Goal: Task Accomplishment & Management: Use online tool/utility

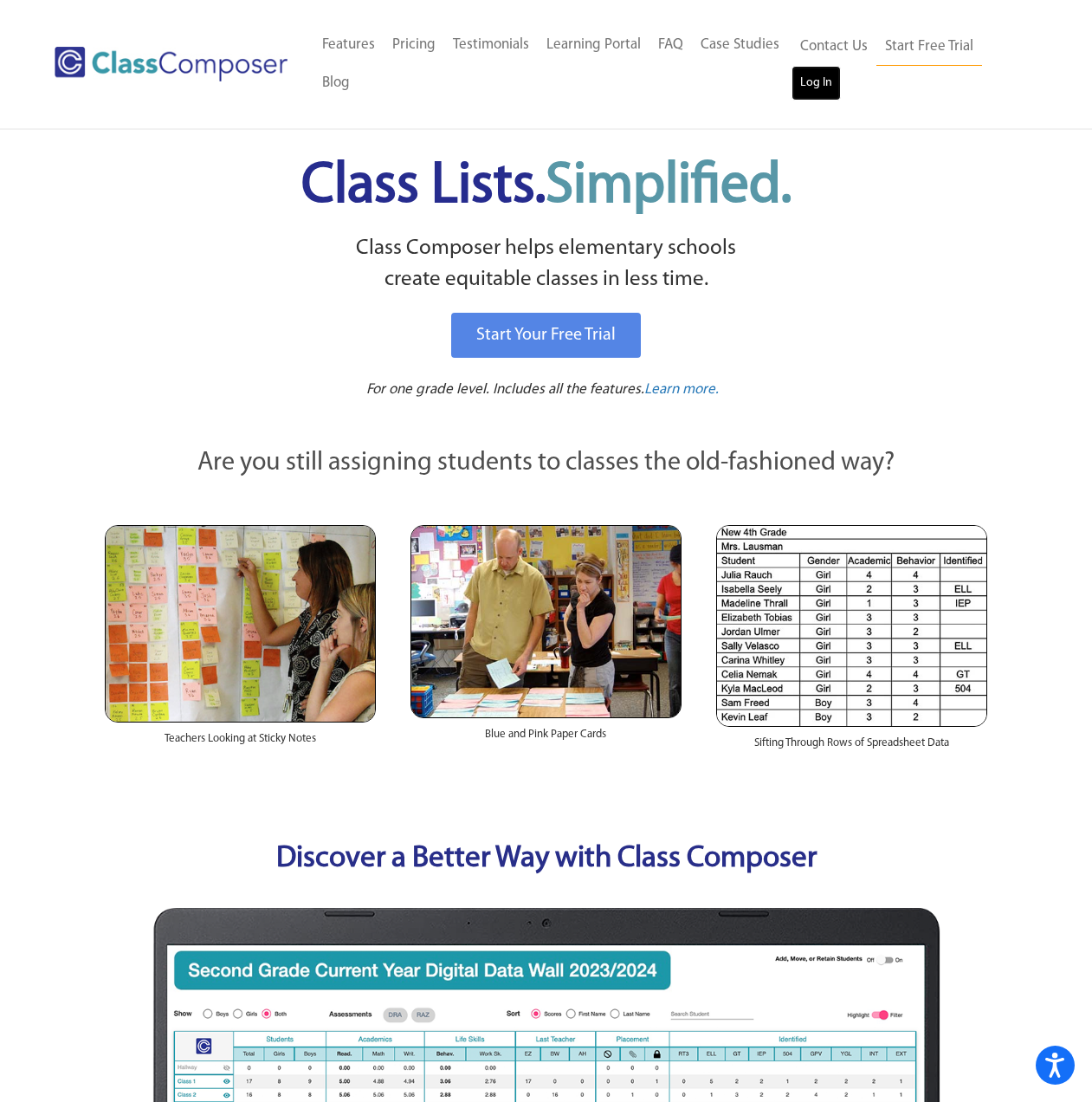
click at [808, 87] on link "Log In" at bounding box center [817, 83] width 50 height 35
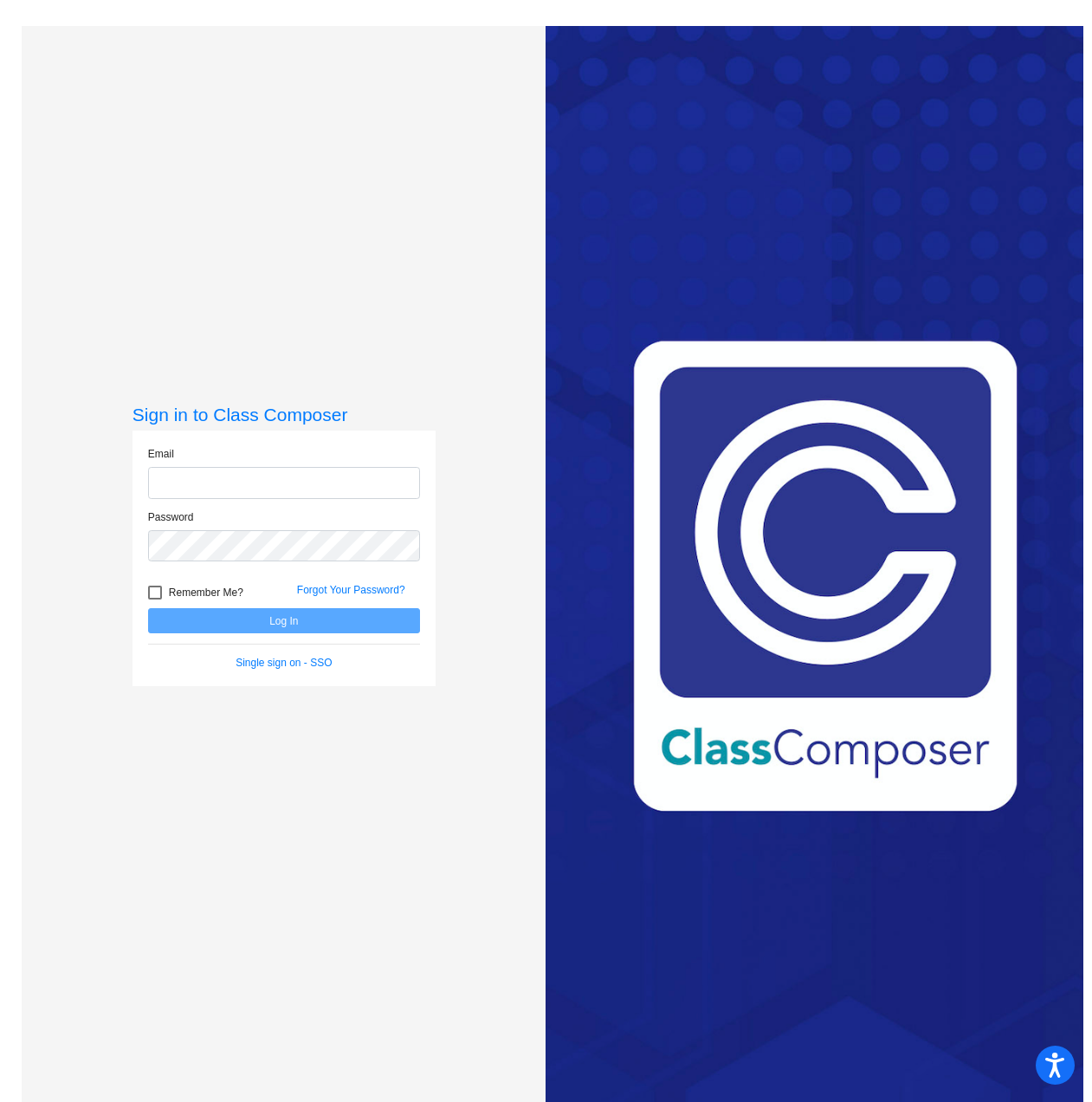
type input "[PERSON_NAME][EMAIL_ADDRESS][DOMAIN_NAME]"
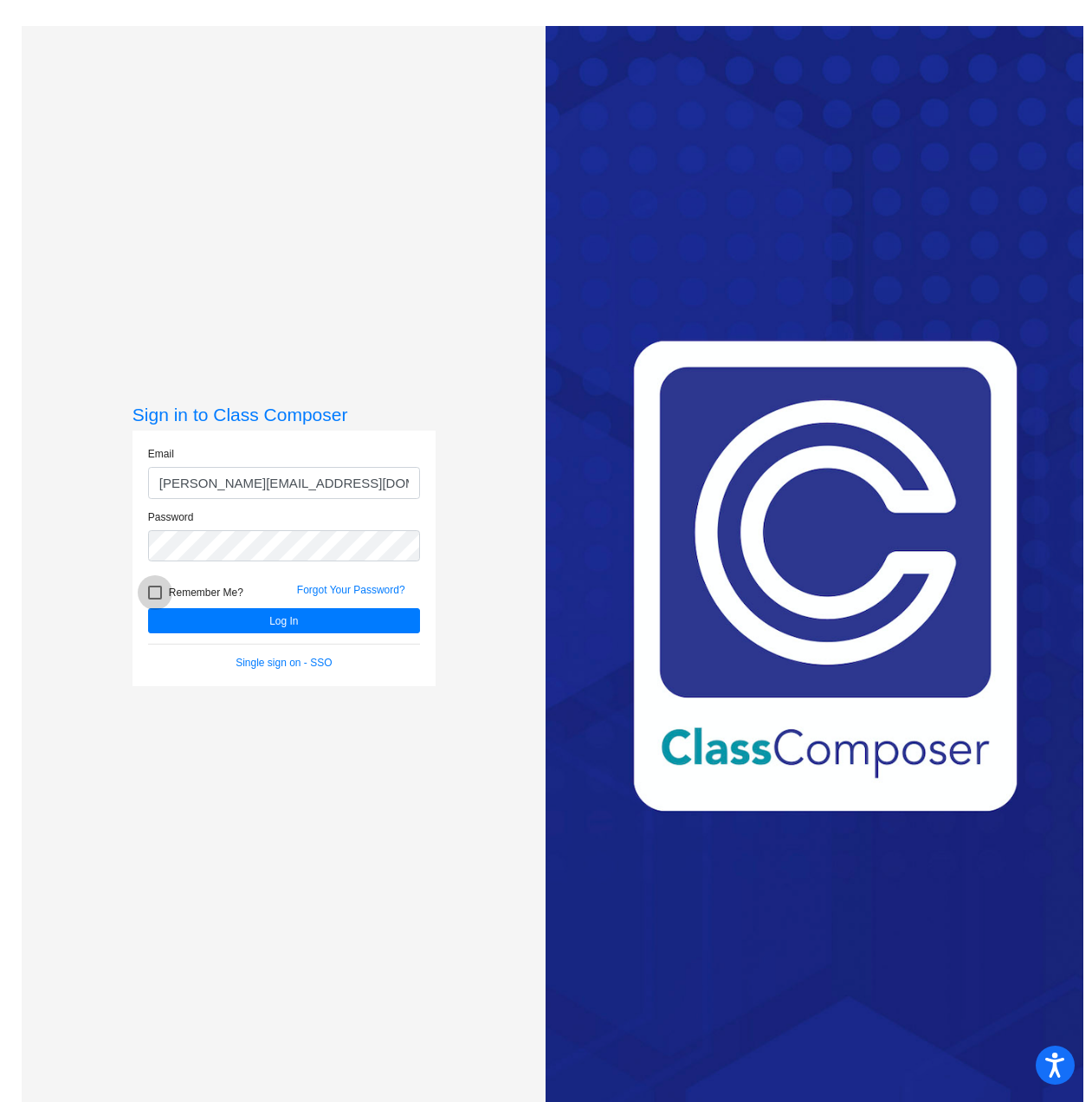
click at [153, 594] on div at bounding box center [155, 593] width 14 height 14
click at [154, 600] on input "Remember Me?" at bounding box center [154, 600] width 1 height 1
checkbox input "true"
click at [188, 617] on button "Log In" at bounding box center [283, 620] width 272 height 25
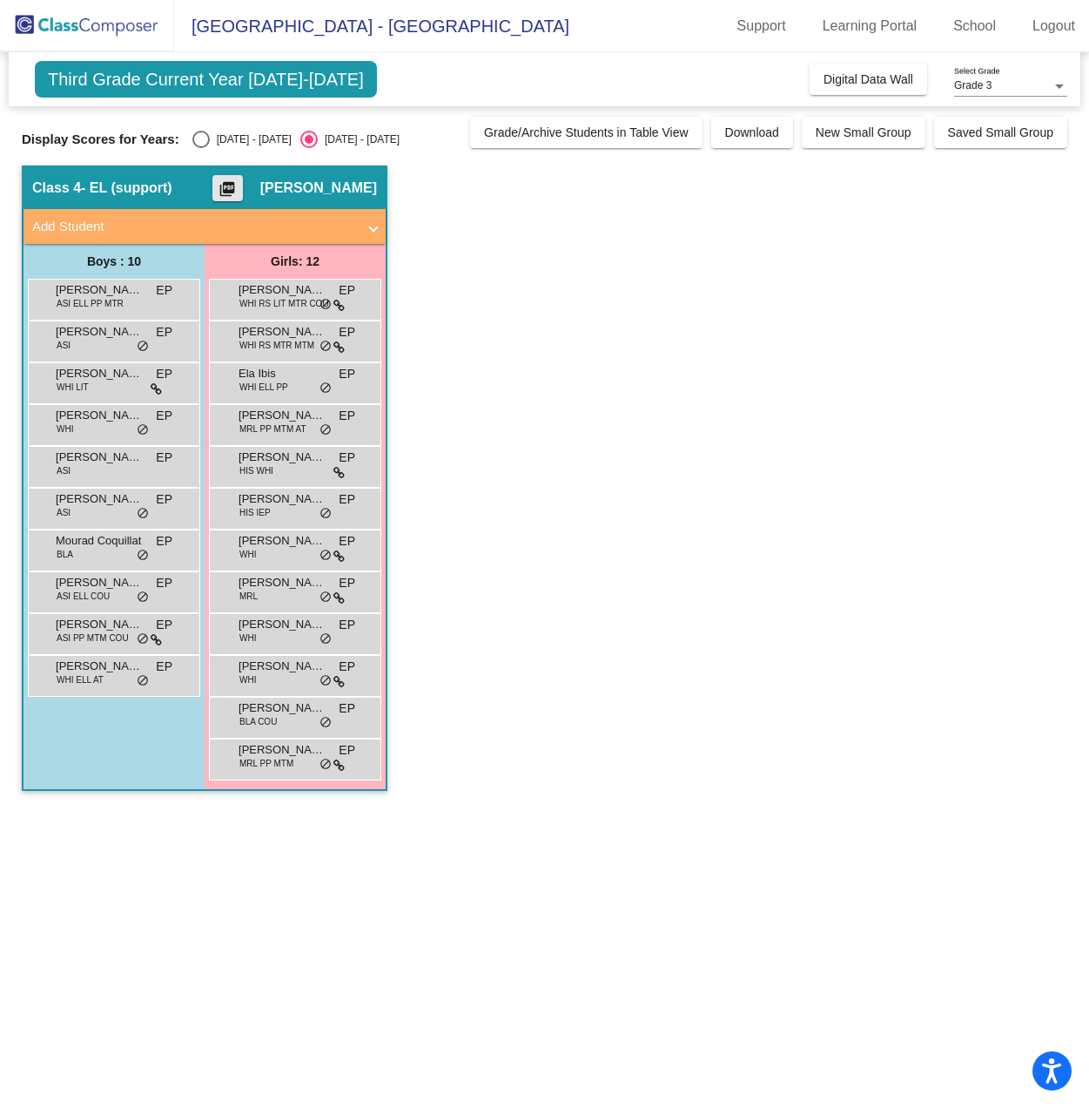
click at [217, 191] on mat-icon "picture_as_pdf" at bounding box center [227, 192] width 21 height 24
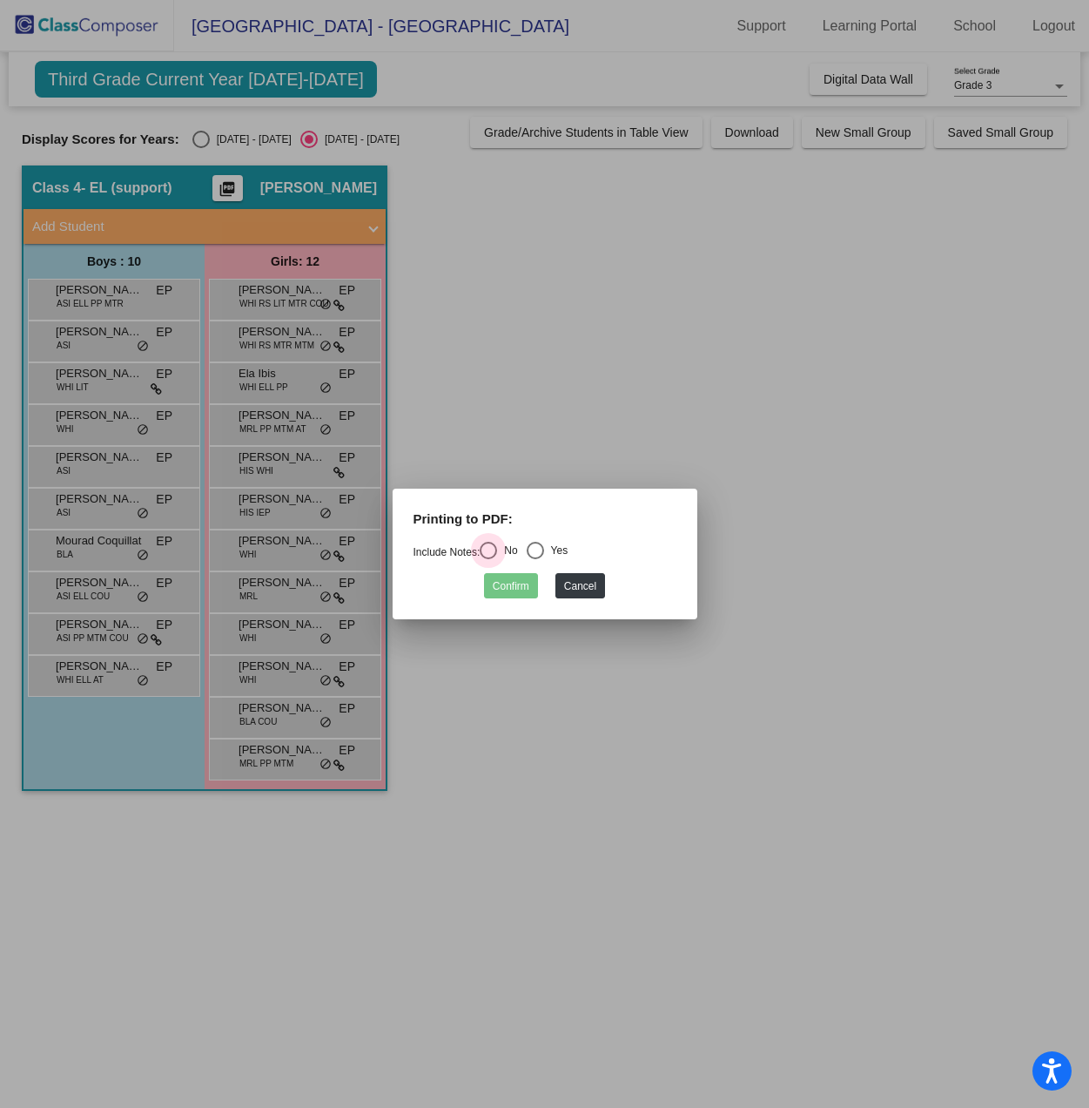
click at [508, 546] on div "No" at bounding box center [507, 551] width 20 height 16
click at [489, 559] on input "No" at bounding box center [488, 559] width 1 height 1
radio input "true"
click at [543, 547] on div "Select an option" at bounding box center [535, 550] width 17 height 17
click at [536, 559] on input "Yes" at bounding box center [535, 559] width 1 height 1
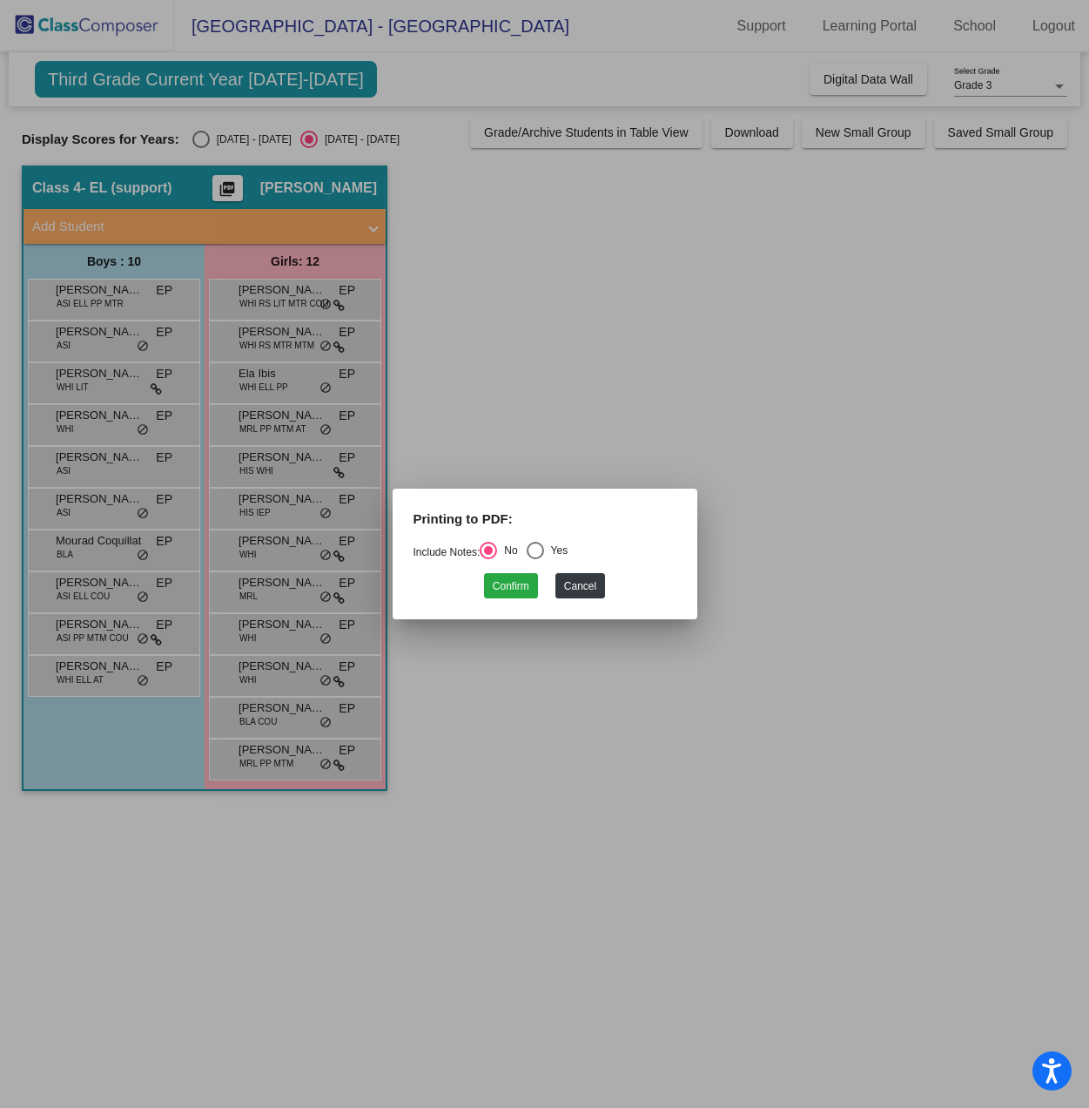
radio input "true"
click at [519, 594] on button "Confirm" at bounding box center [511, 585] width 54 height 25
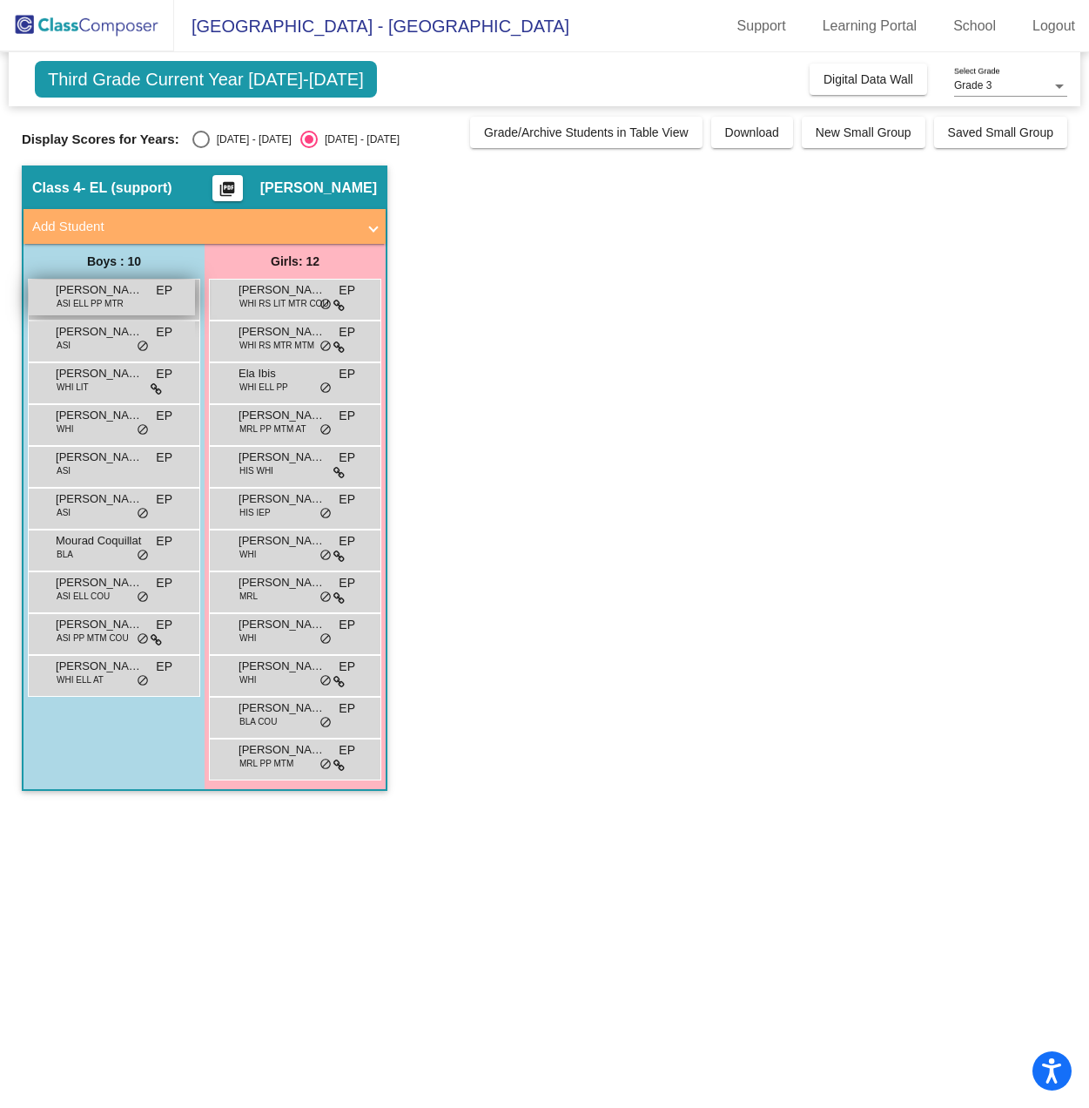
click at [95, 285] on span "Aayam Adhikari" at bounding box center [99, 289] width 87 height 17
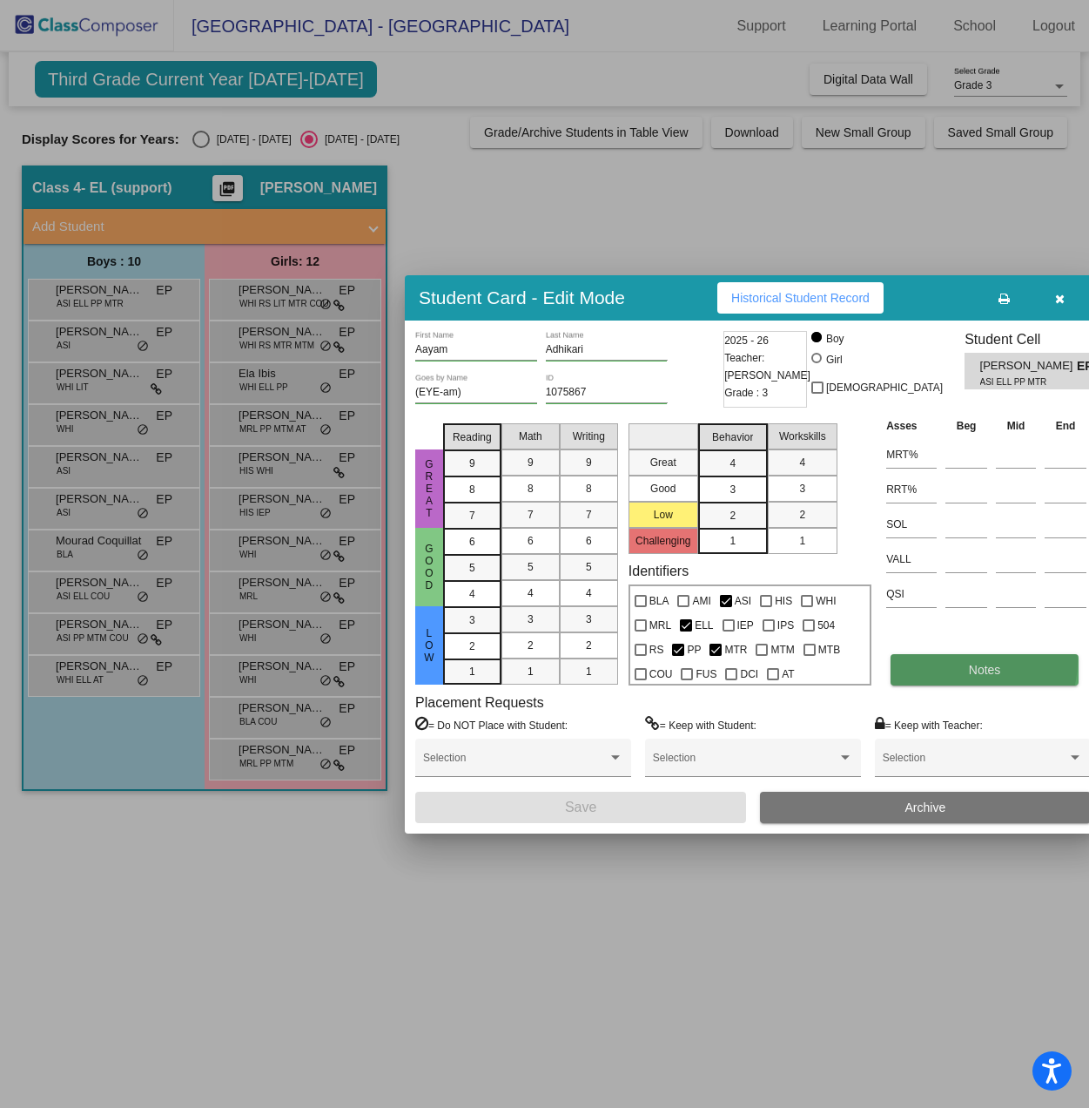
click at [969, 663] on span "Notes" at bounding box center [985, 670] width 32 height 14
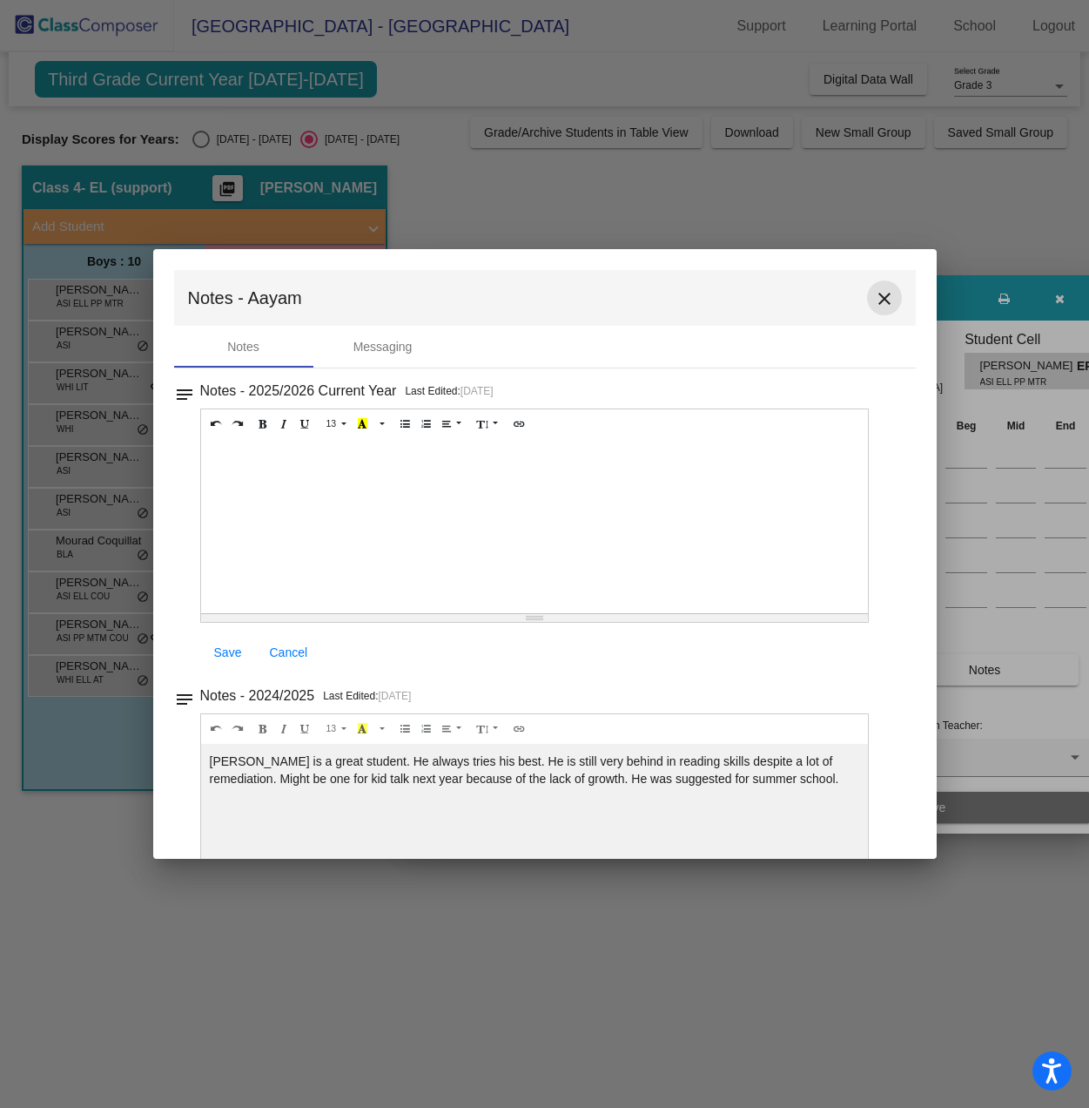
click at [880, 299] on mat-icon "close" at bounding box center [884, 298] width 21 height 21
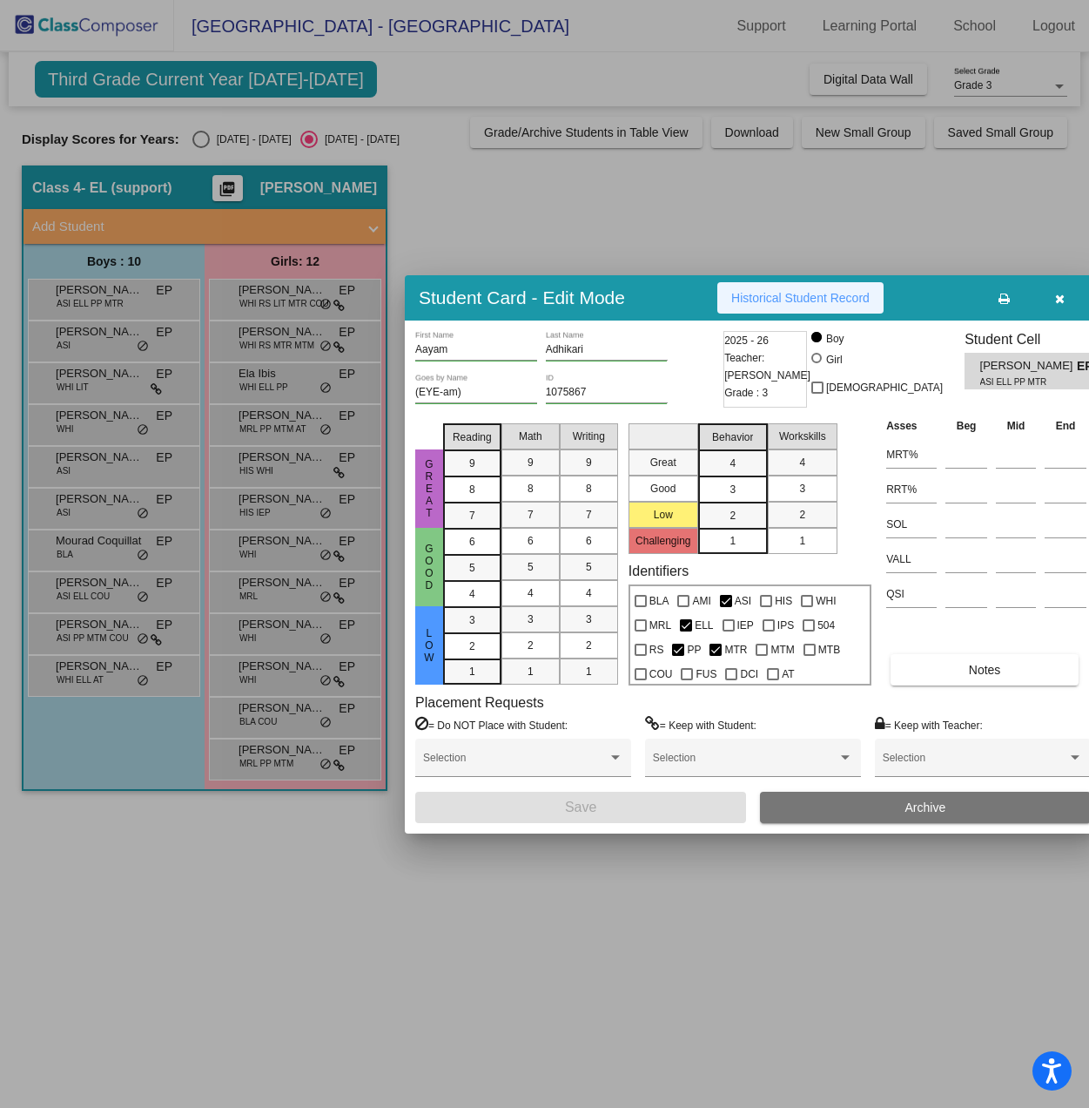
click at [803, 302] on span "Historical Student Record" at bounding box center [801, 298] width 138 height 14
